Goal: Task Accomplishment & Management: Manage account settings

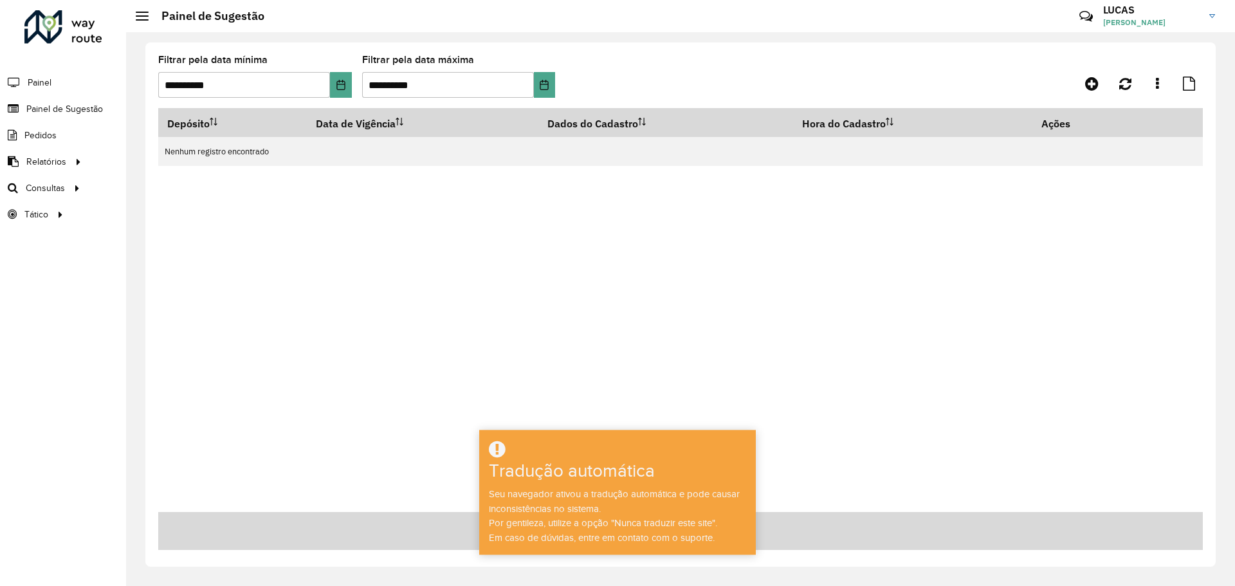
click at [1161, 14] on h3 "LUCAS" at bounding box center [1151, 10] width 97 height 12
click at [1143, 106] on font "Encerrar sessão" at bounding box center [1150, 103] width 64 height 12
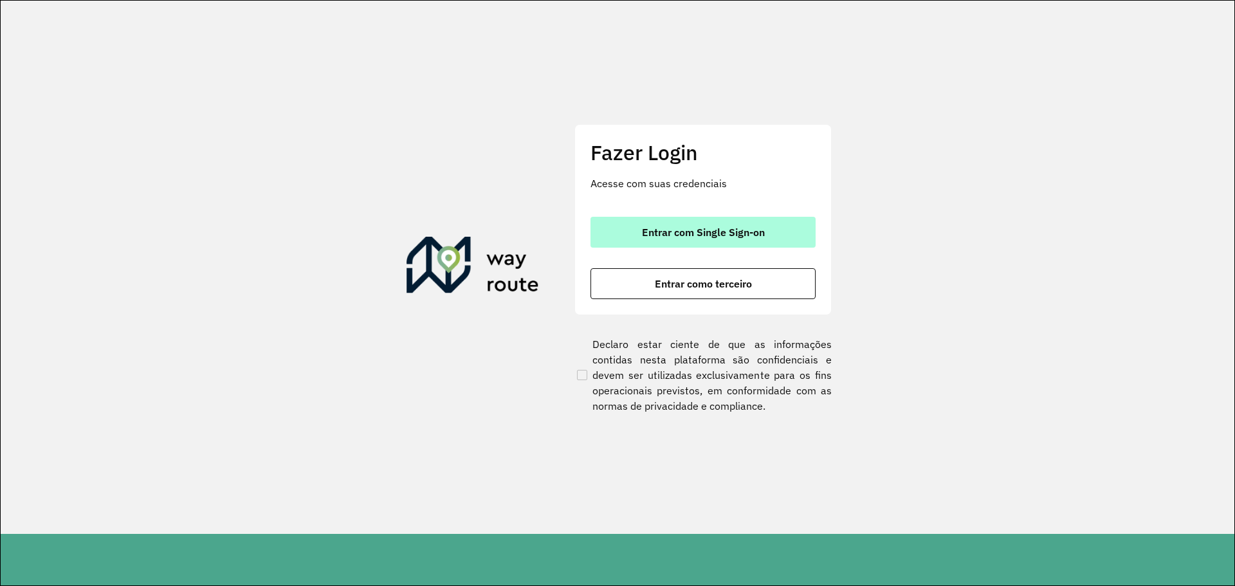
click at [668, 235] on span "Entrar com Single Sign-on" at bounding box center [703, 232] width 123 height 10
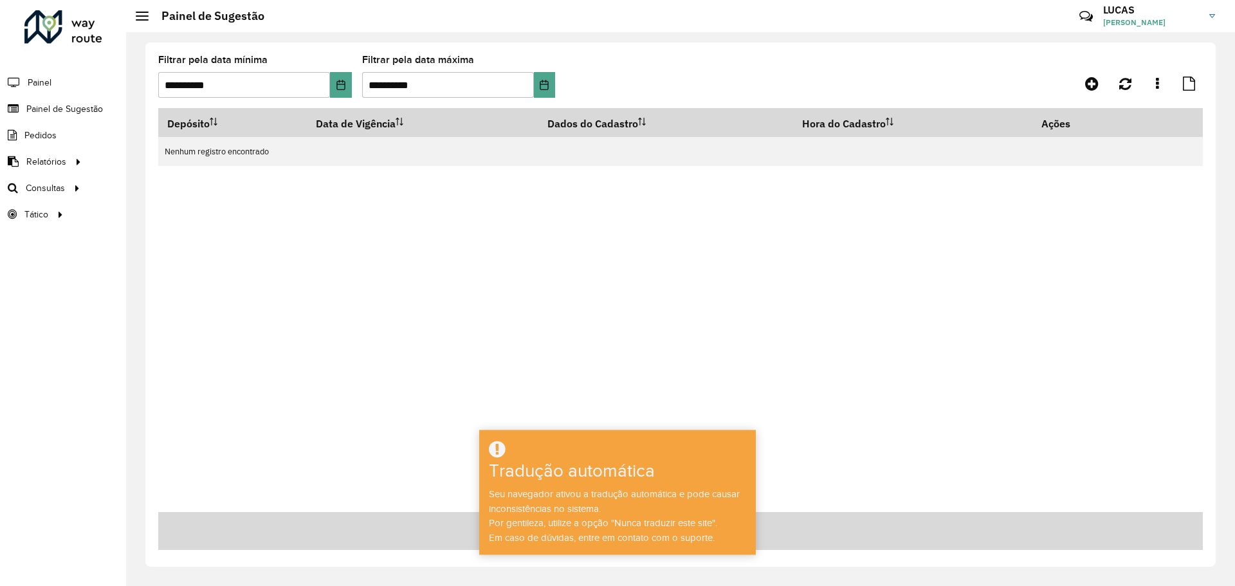
click at [346, 207] on div "Depósito Data de Vigência Dados do Cadastro Hora do Cadastro Ações Nenhum regis…" at bounding box center [680, 310] width 1045 height 404
